Goal: Navigation & Orientation: Find specific page/section

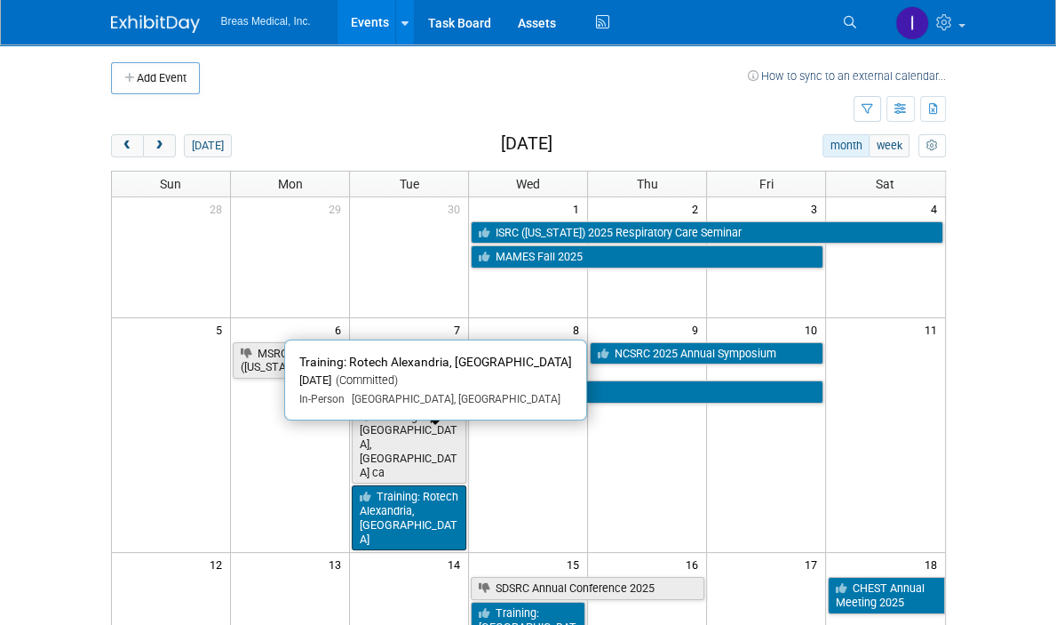
click at [396, 485] on link "Training: Rotech Alexandria, [GEOGRAPHIC_DATA]" at bounding box center [409, 517] width 115 height 65
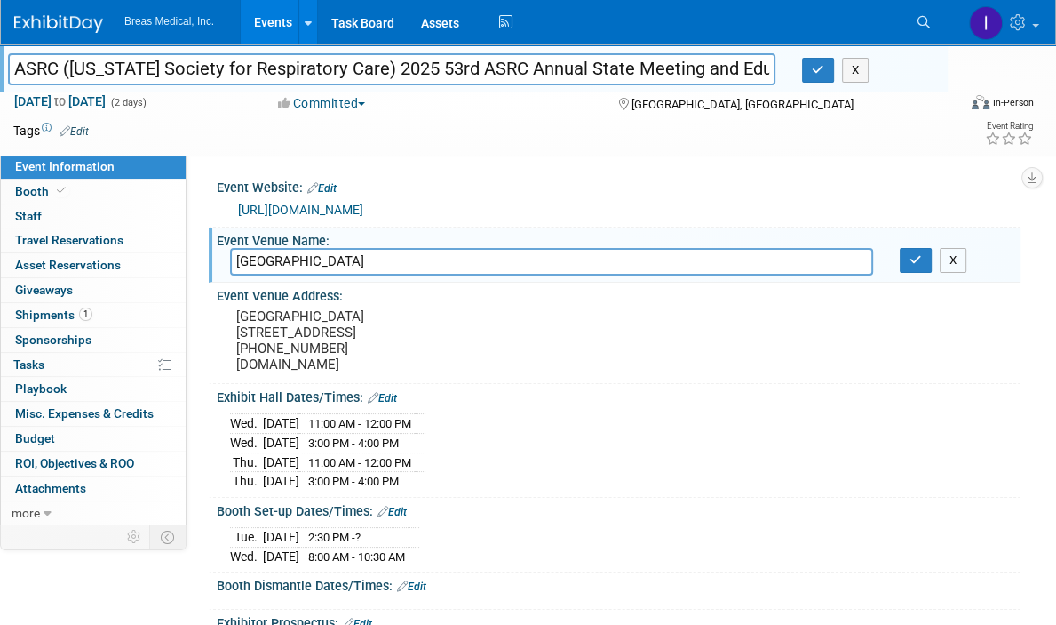
drag, startPoint x: 960, startPoint y: 264, endPoint x: 951, endPoint y: 244, distance: 21.9
click at [960, 264] on button "X" at bounding box center [954, 260] width 28 height 25
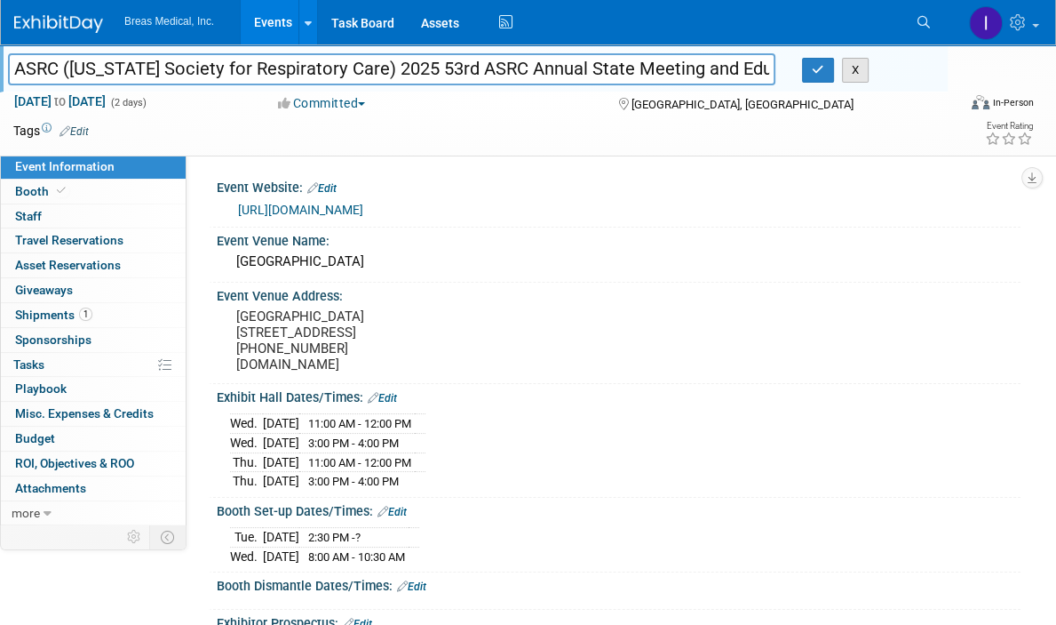
click at [861, 70] on button "X" at bounding box center [856, 70] width 28 height 25
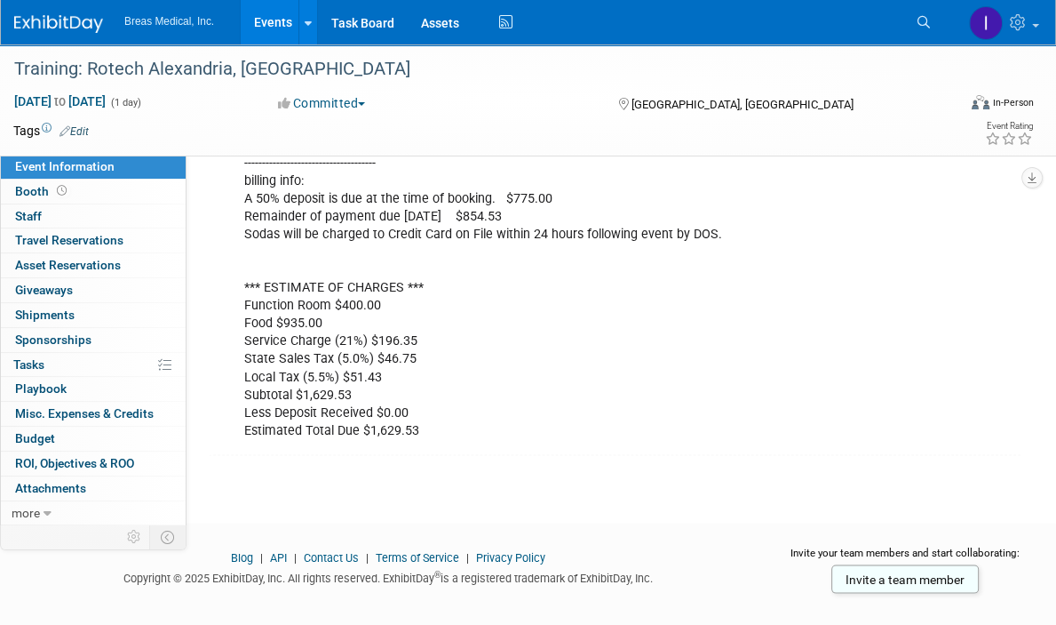
scroll to position [2646, 0]
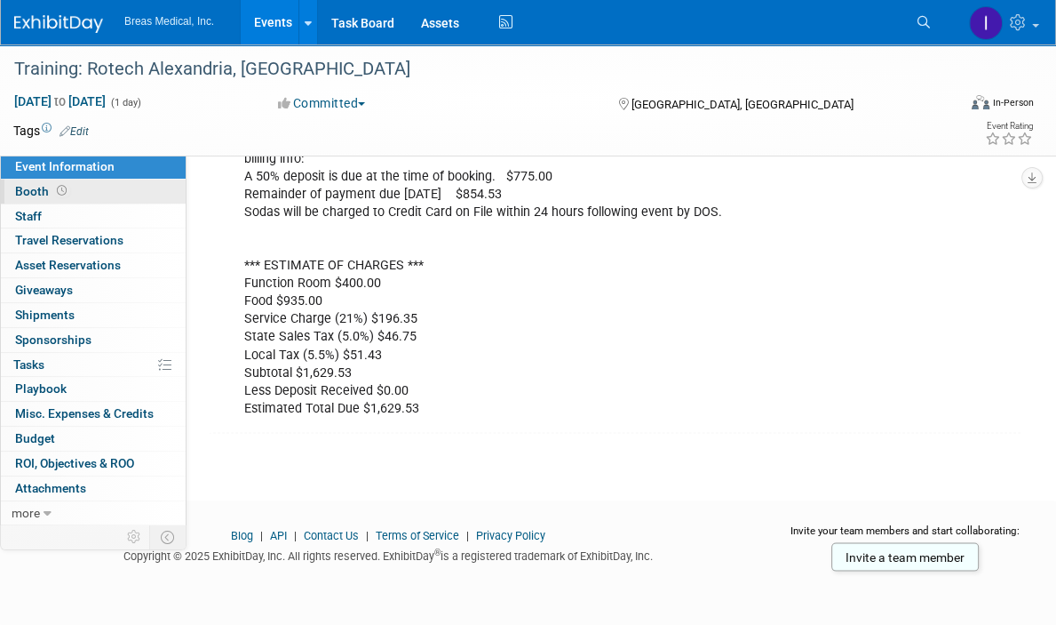
click at [35, 187] on span "Booth" at bounding box center [42, 191] width 55 height 14
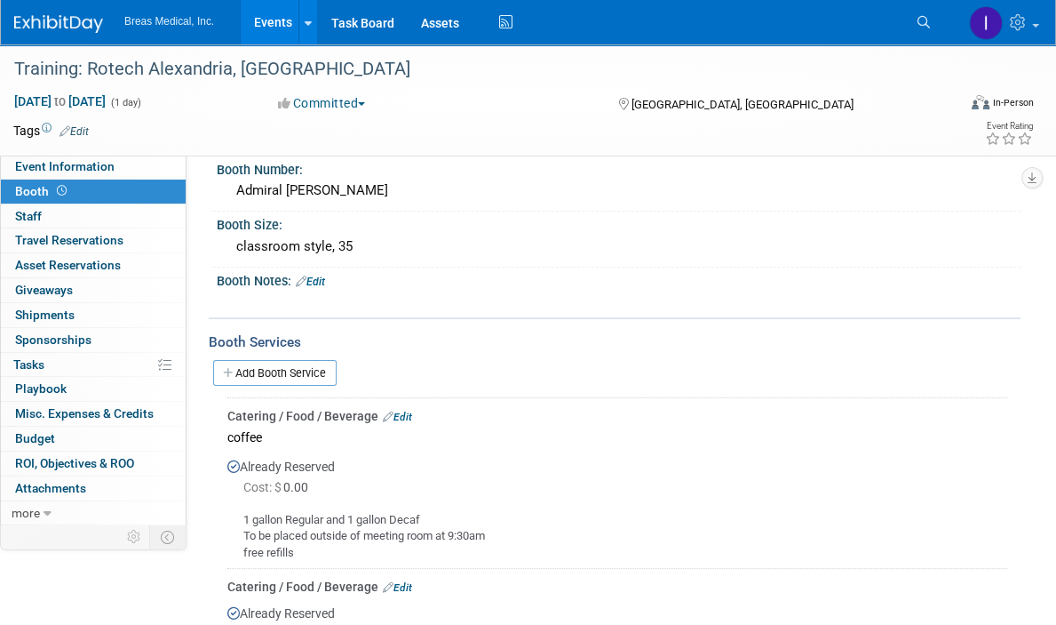
scroll to position [0, 0]
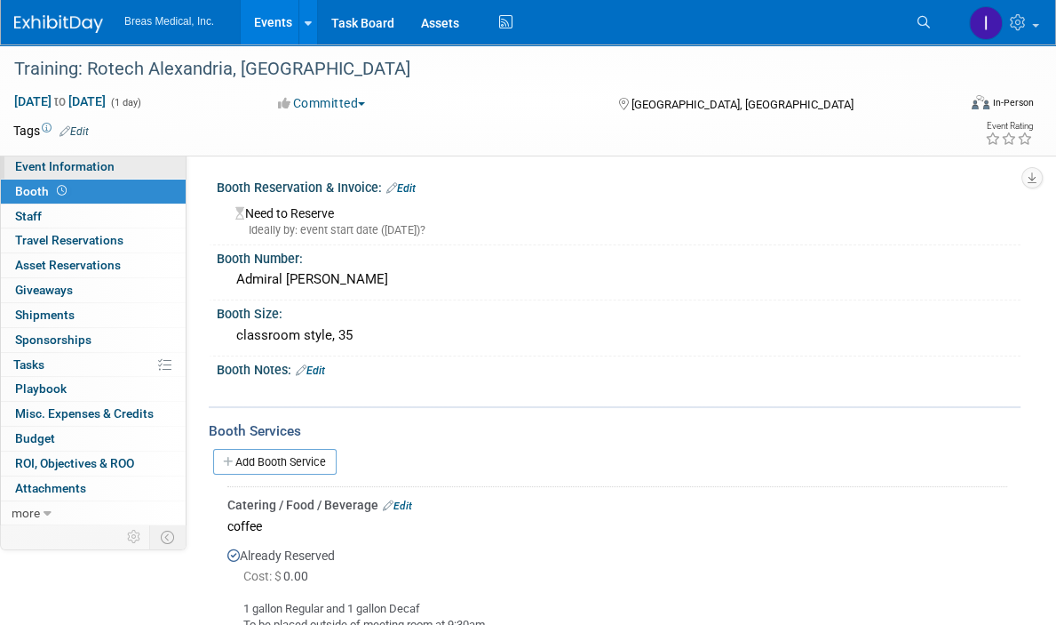
click at [67, 163] on span "Event Information" at bounding box center [65, 166] width 100 height 14
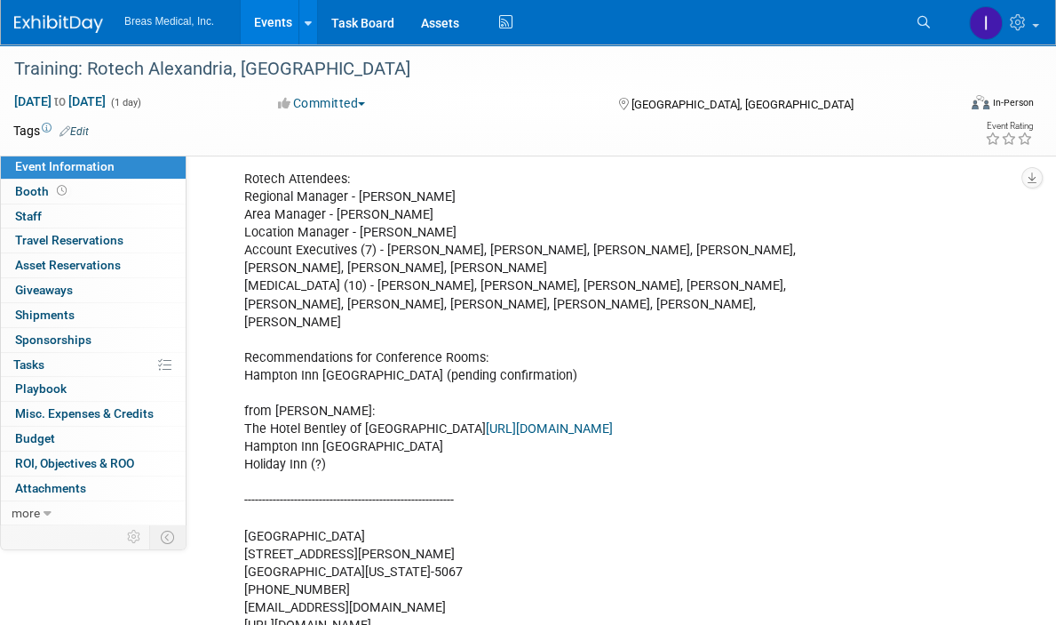
scroll to position [977, 0]
